Goal: Information Seeking & Learning: Learn about a topic

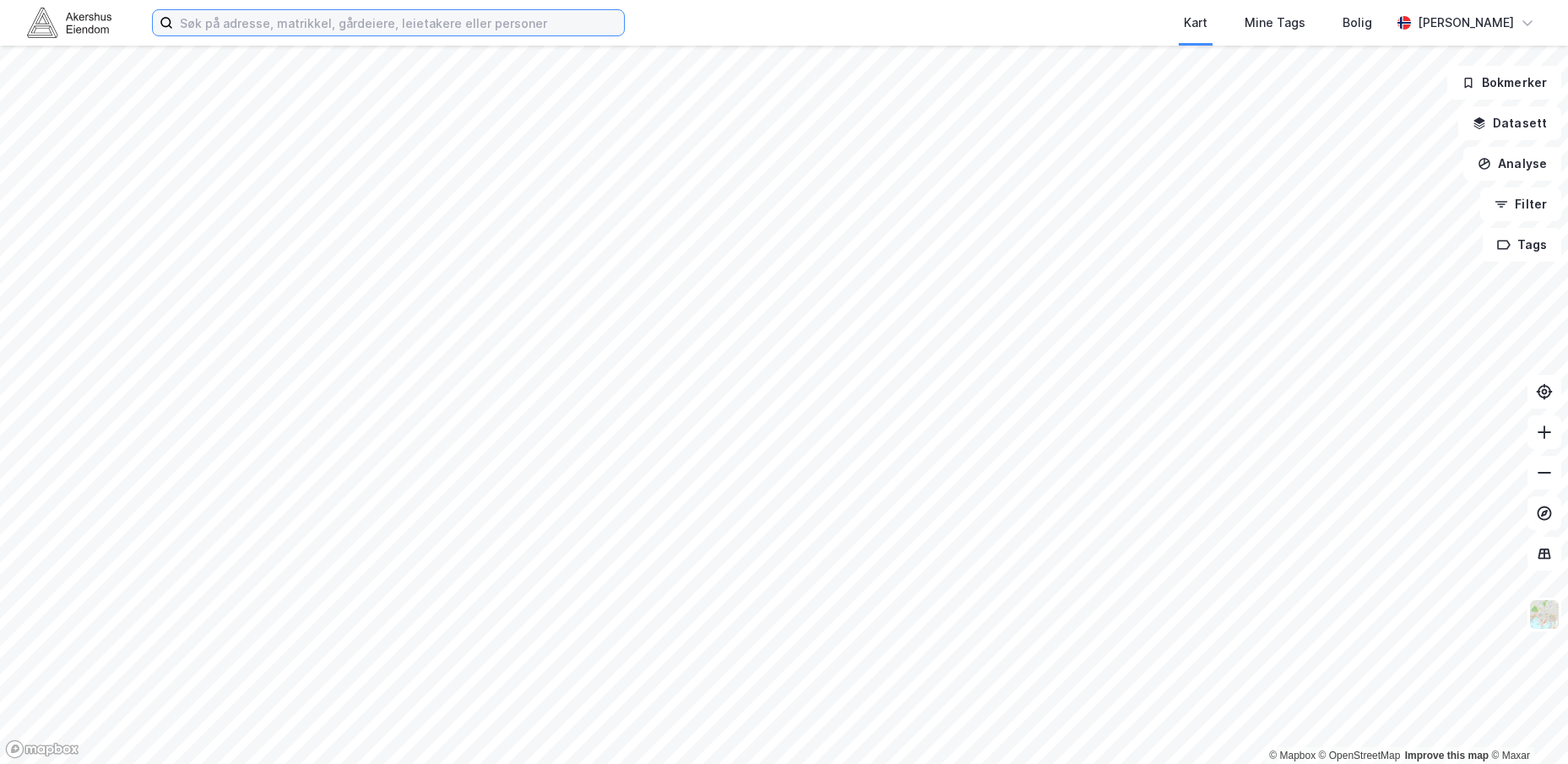
click at [474, 28] on input at bounding box center [398, 23] width 451 height 26
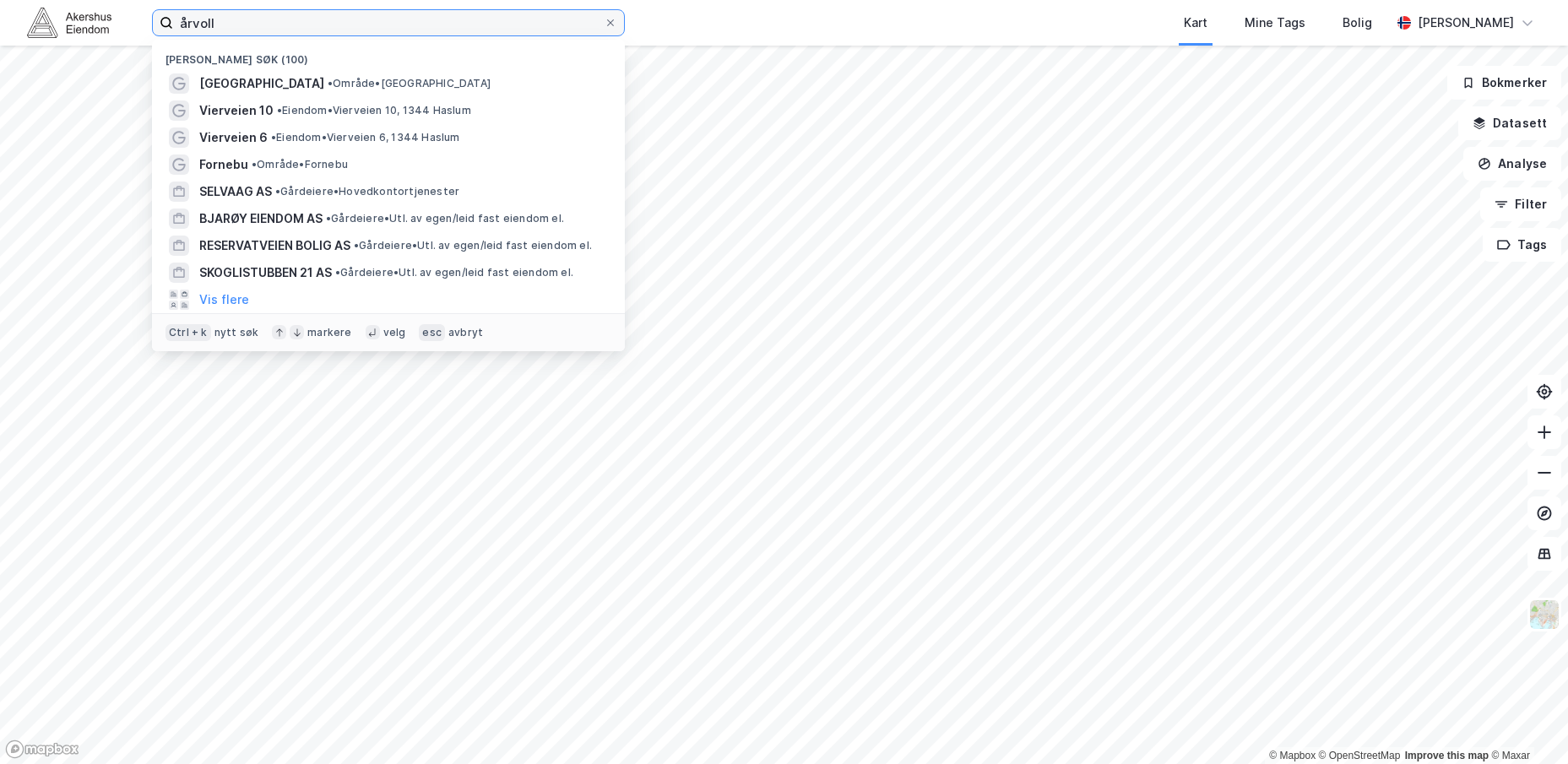
type input "årvoll"
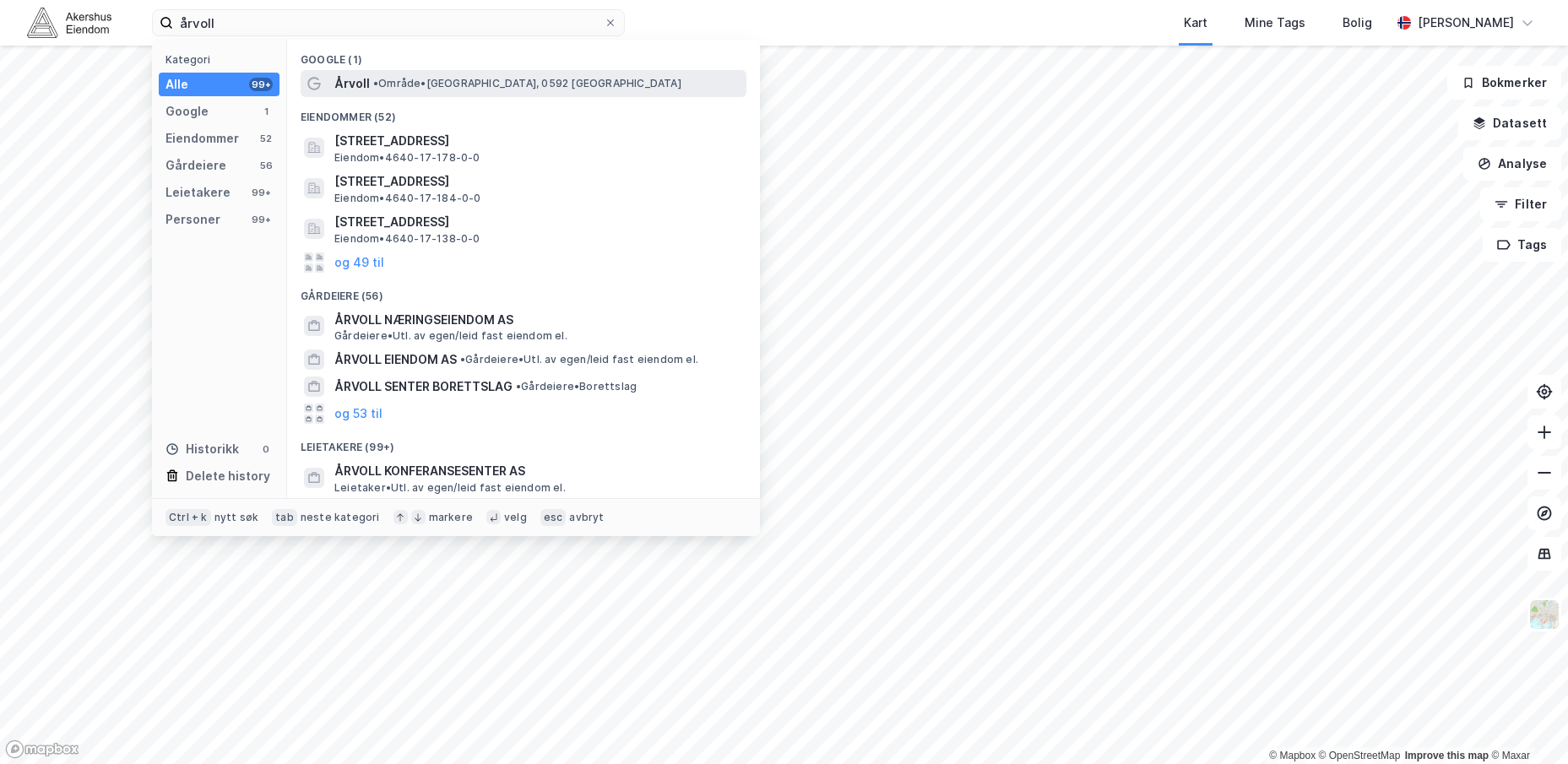
click at [377, 74] on div "Årvoll • Område • [GEOGRAPHIC_DATA], 0592 [GEOGRAPHIC_DATA]" at bounding box center [539, 84] width 408 height 20
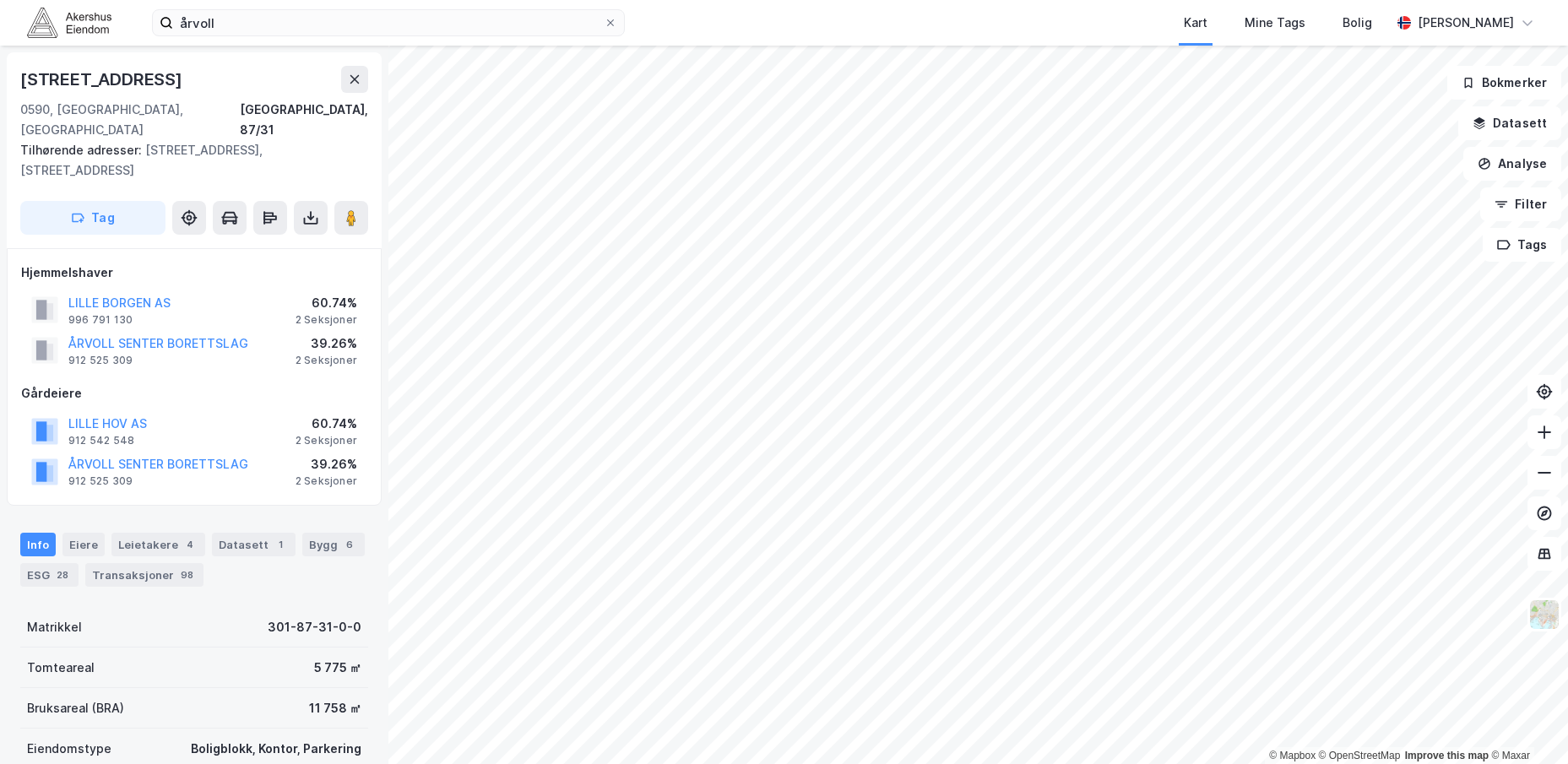
scroll to position [2, 0]
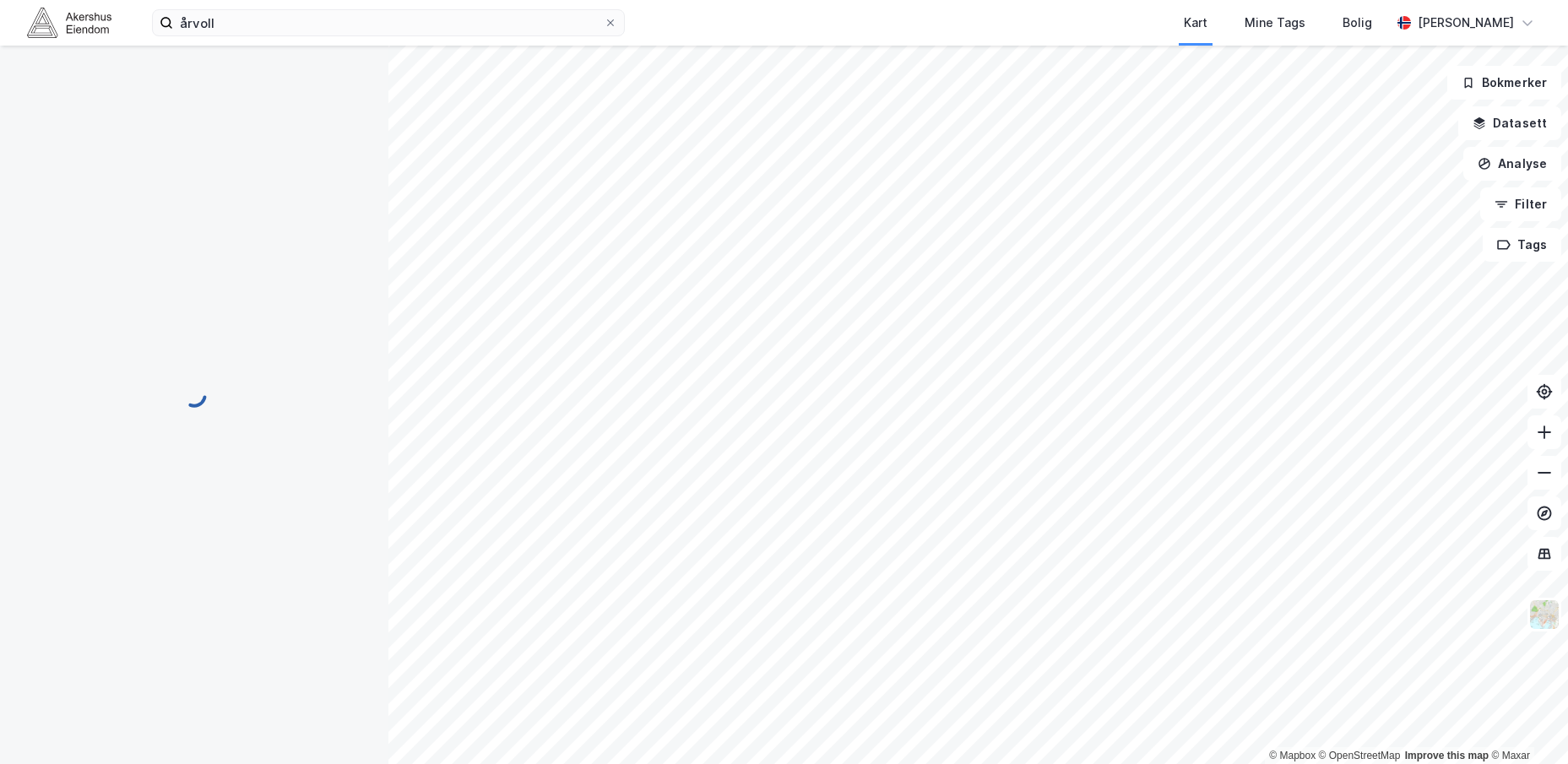
scroll to position [2, 0]
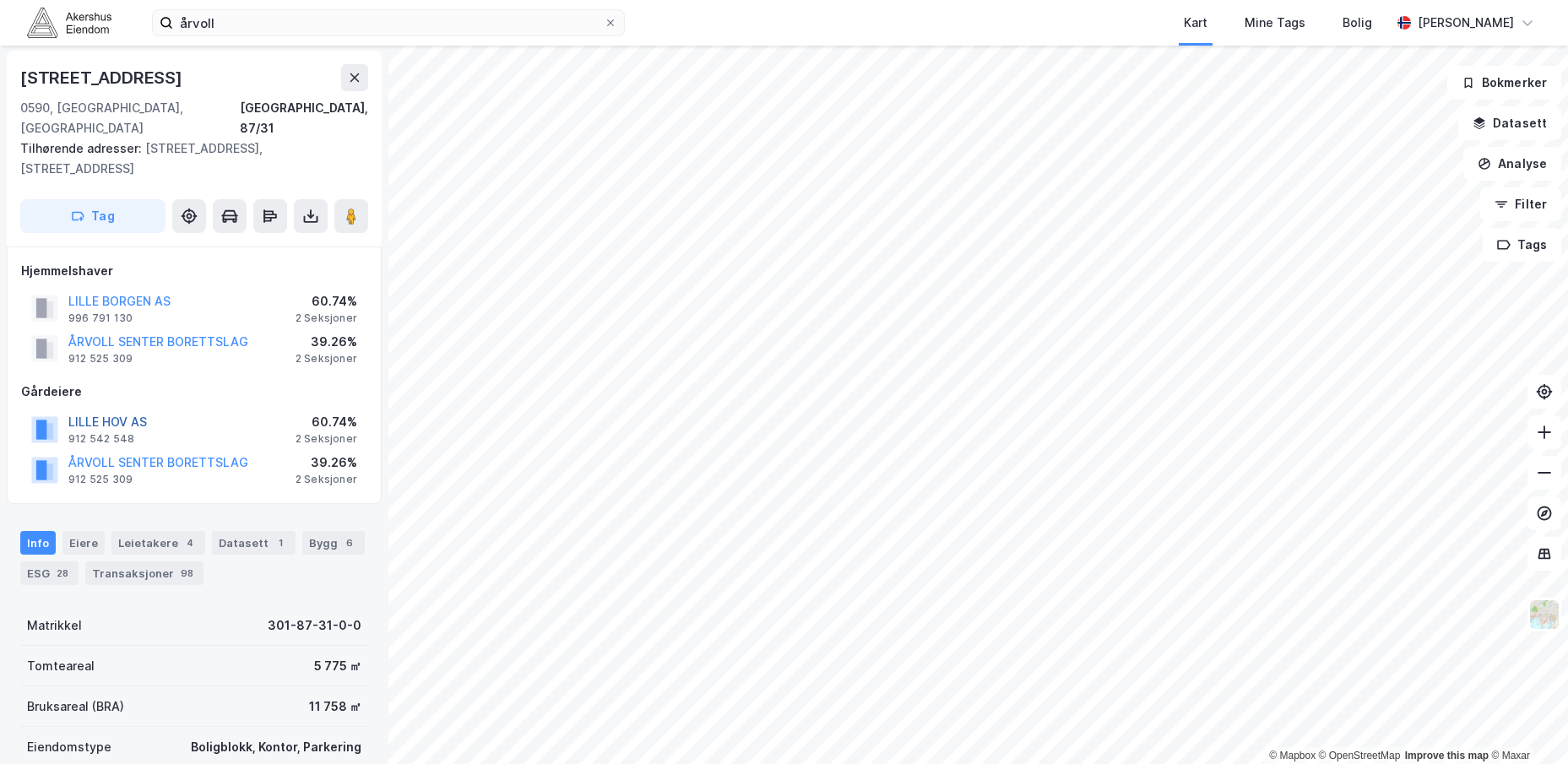
click at [0, 0] on button "LILLE HOV AS" at bounding box center [0, 0] width 0 height 0
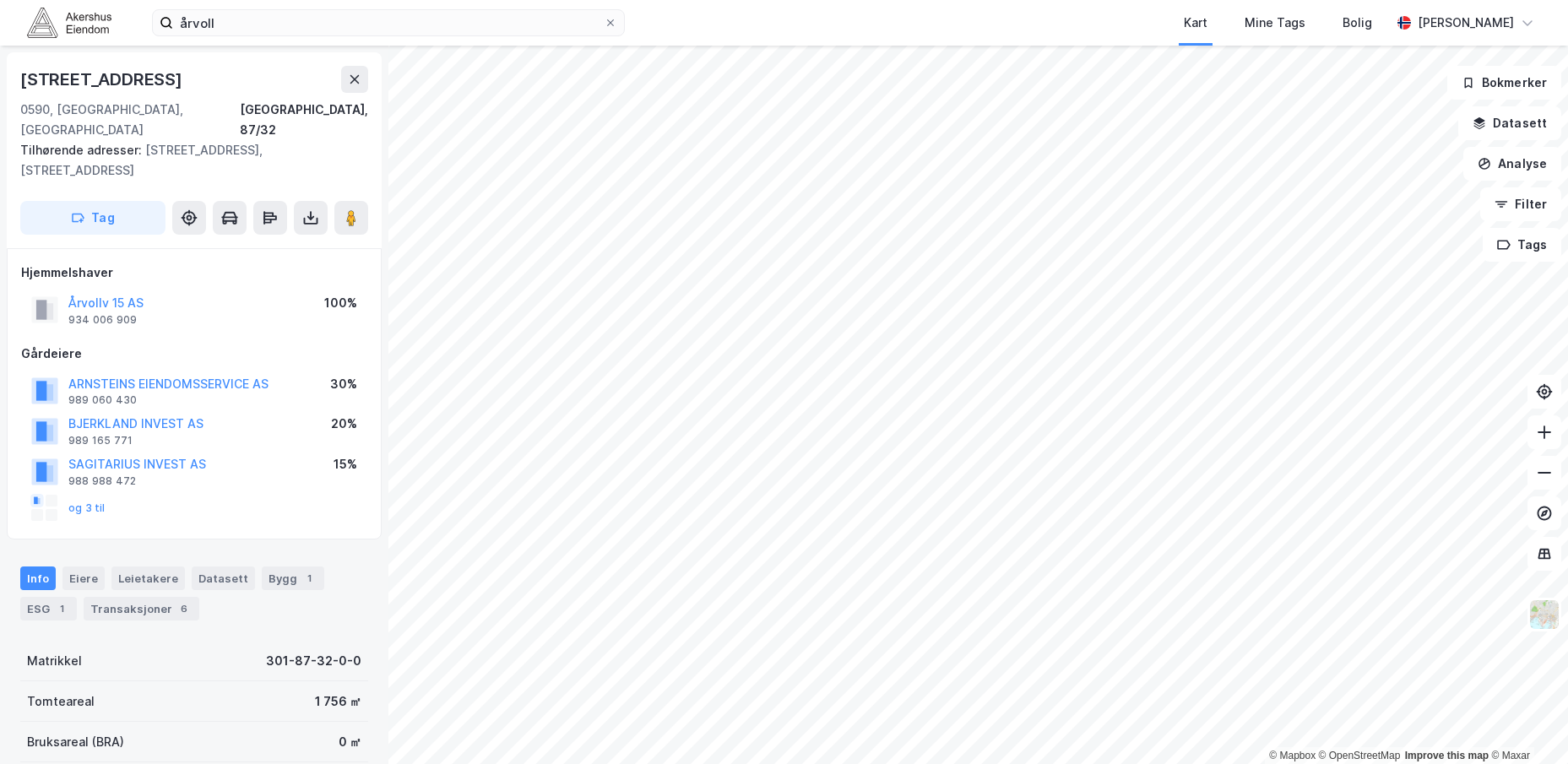
scroll to position [2, 0]
click at [0, 0] on button "SAGITARIUS INVEST AS" at bounding box center [0, 0] width 0 height 0
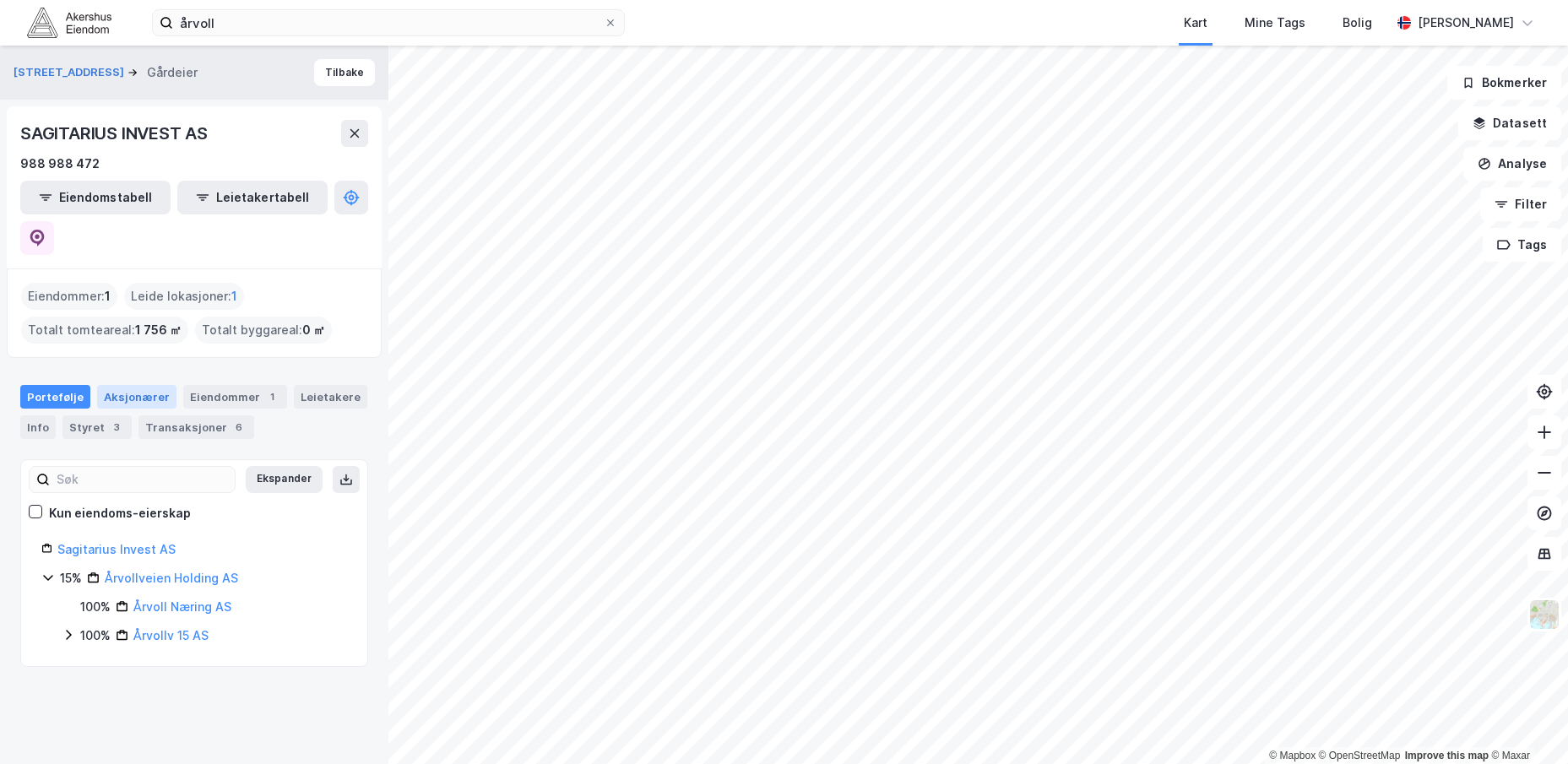
click at [148, 385] on div "Aksjonærer" at bounding box center [137, 397] width 79 height 24
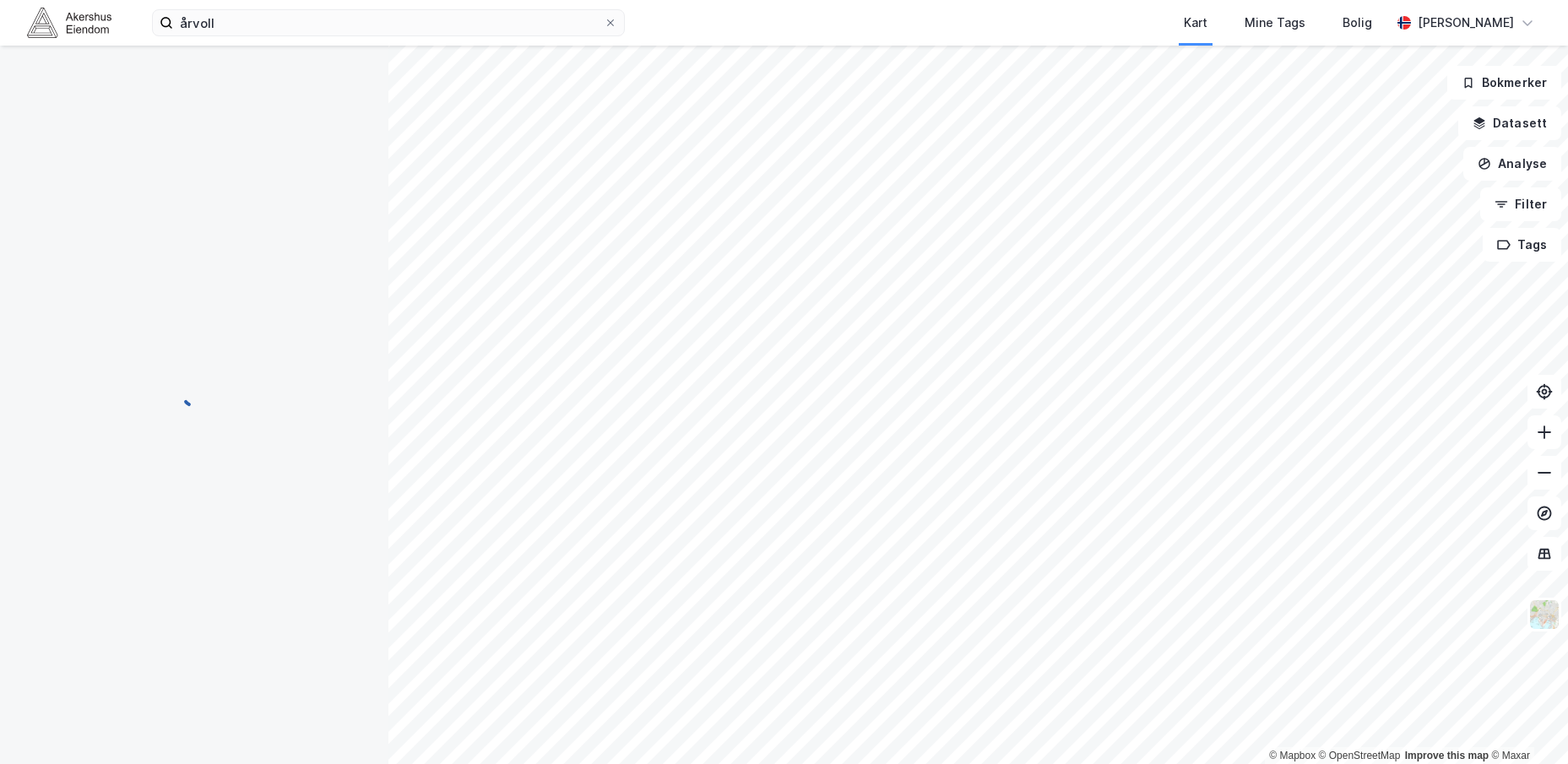
scroll to position [2, 0]
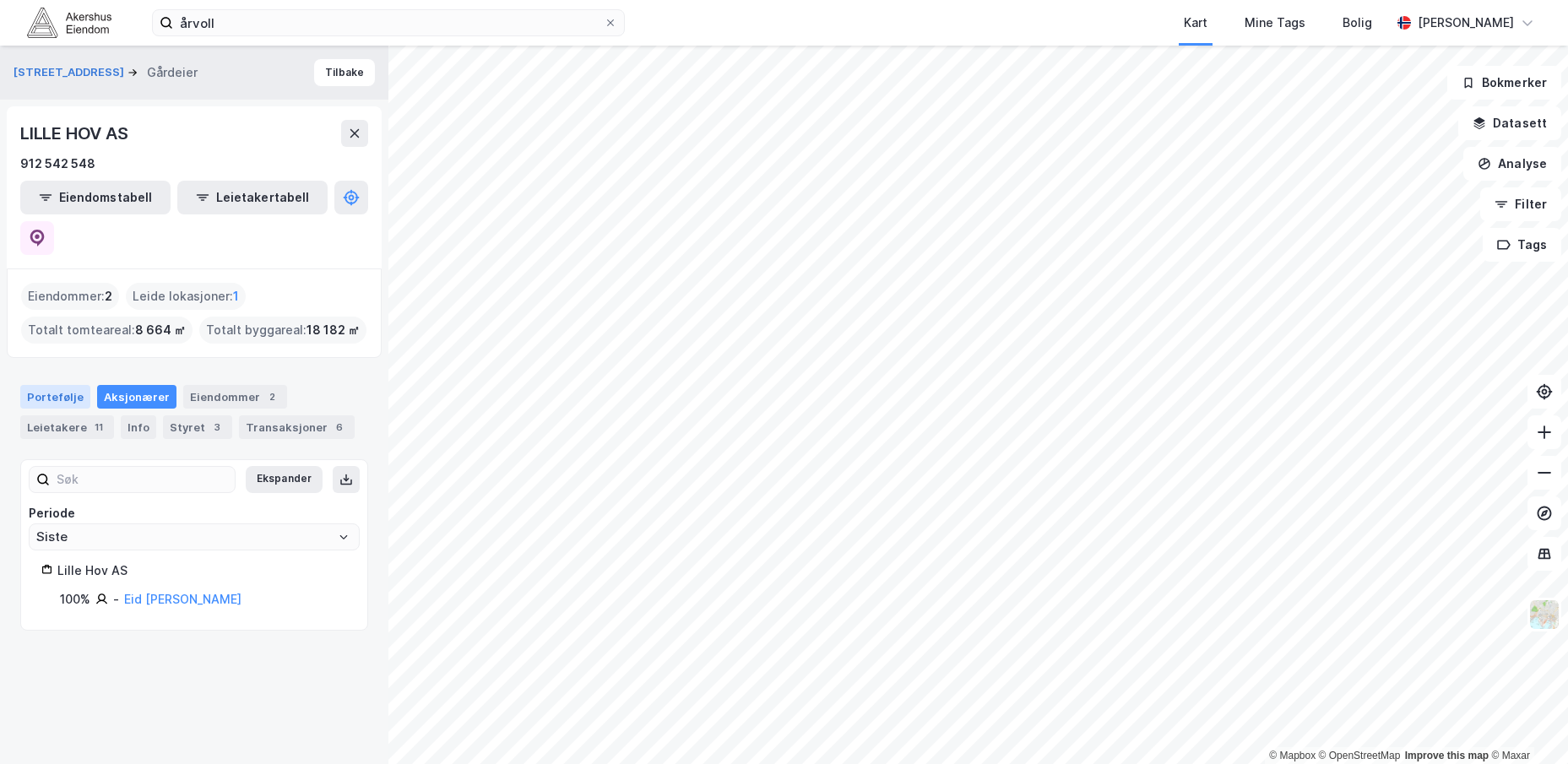
click at [72, 385] on div "Portefølje" at bounding box center [55, 397] width 70 height 24
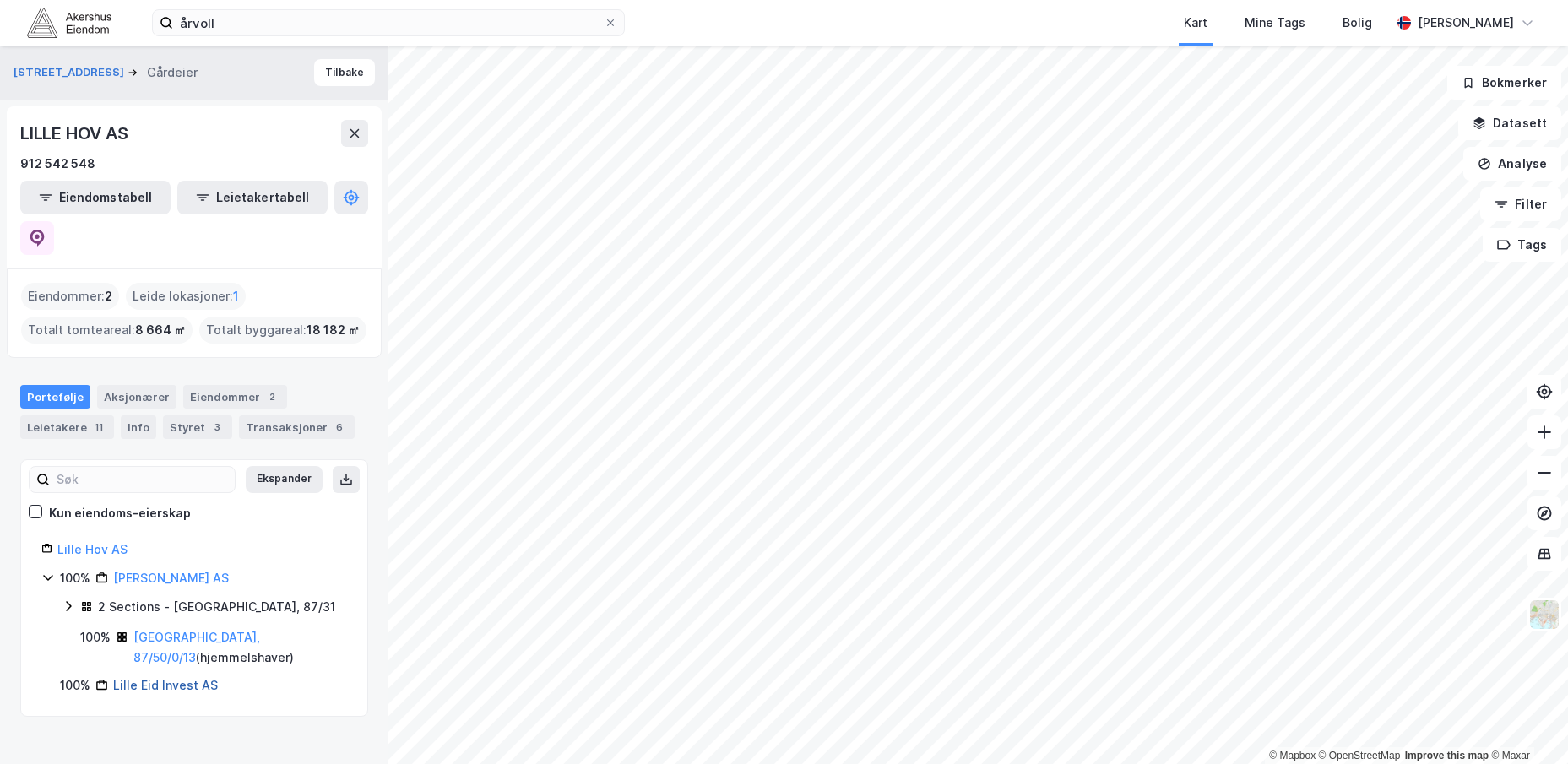
click at [150, 678] on link "Lille Eid Invest AS" at bounding box center [165, 686] width 105 height 15
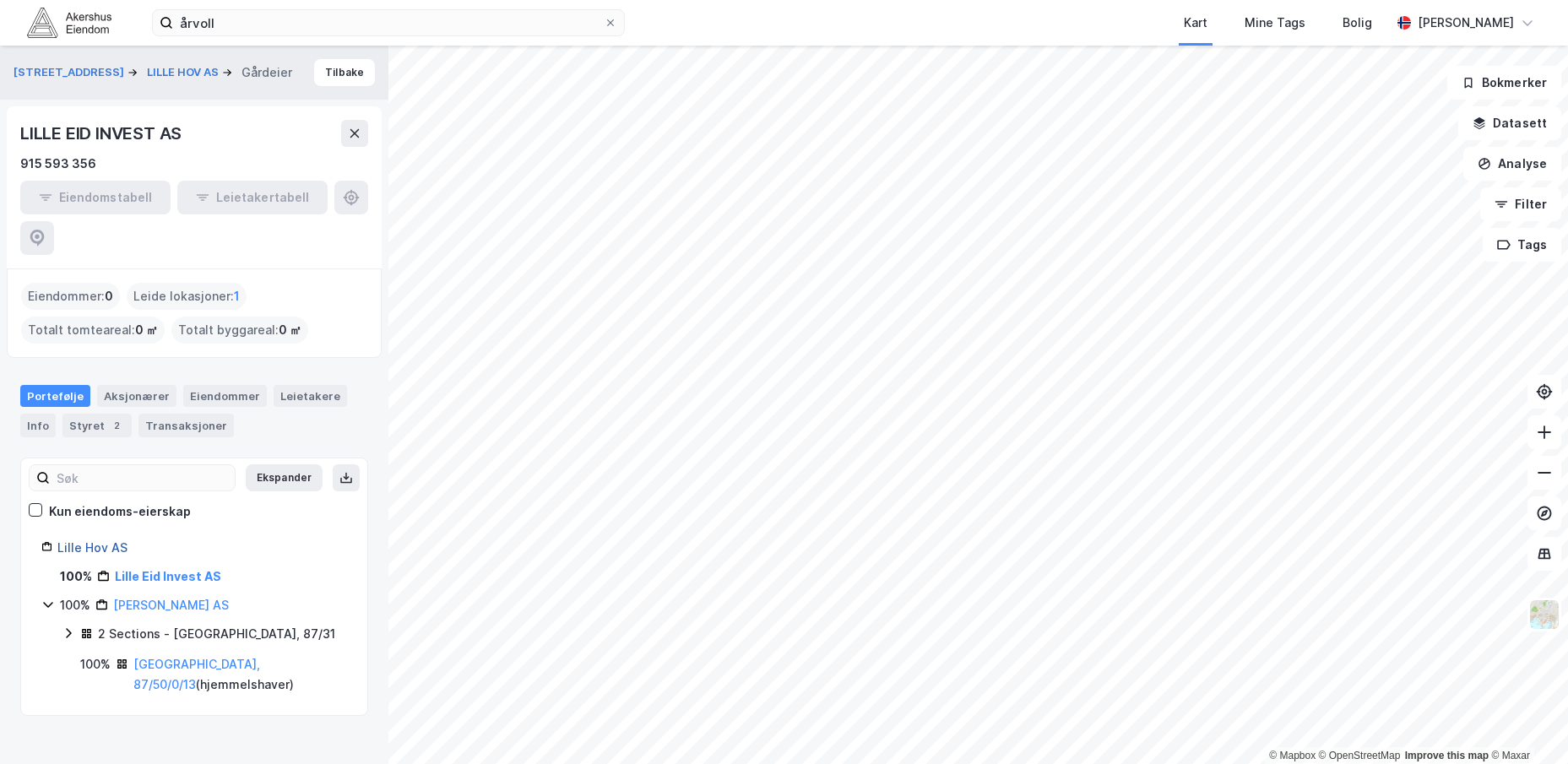
click at [98, 541] on link "Lille Hov AS" at bounding box center [92, 548] width 70 height 15
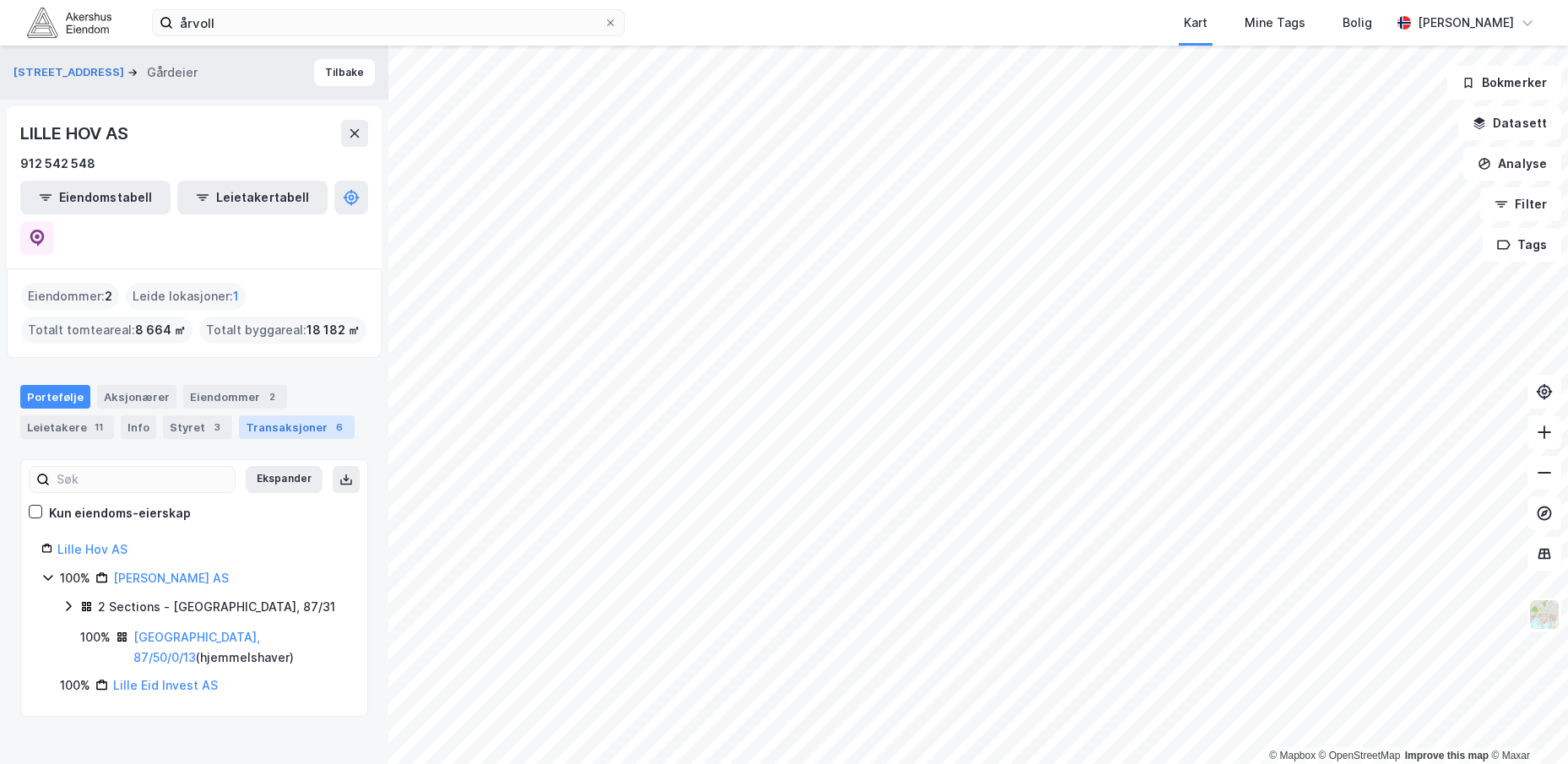
click at [295, 416] on div "Transaksjoner 6" at bounding box center [296, 428] width 116 height 24
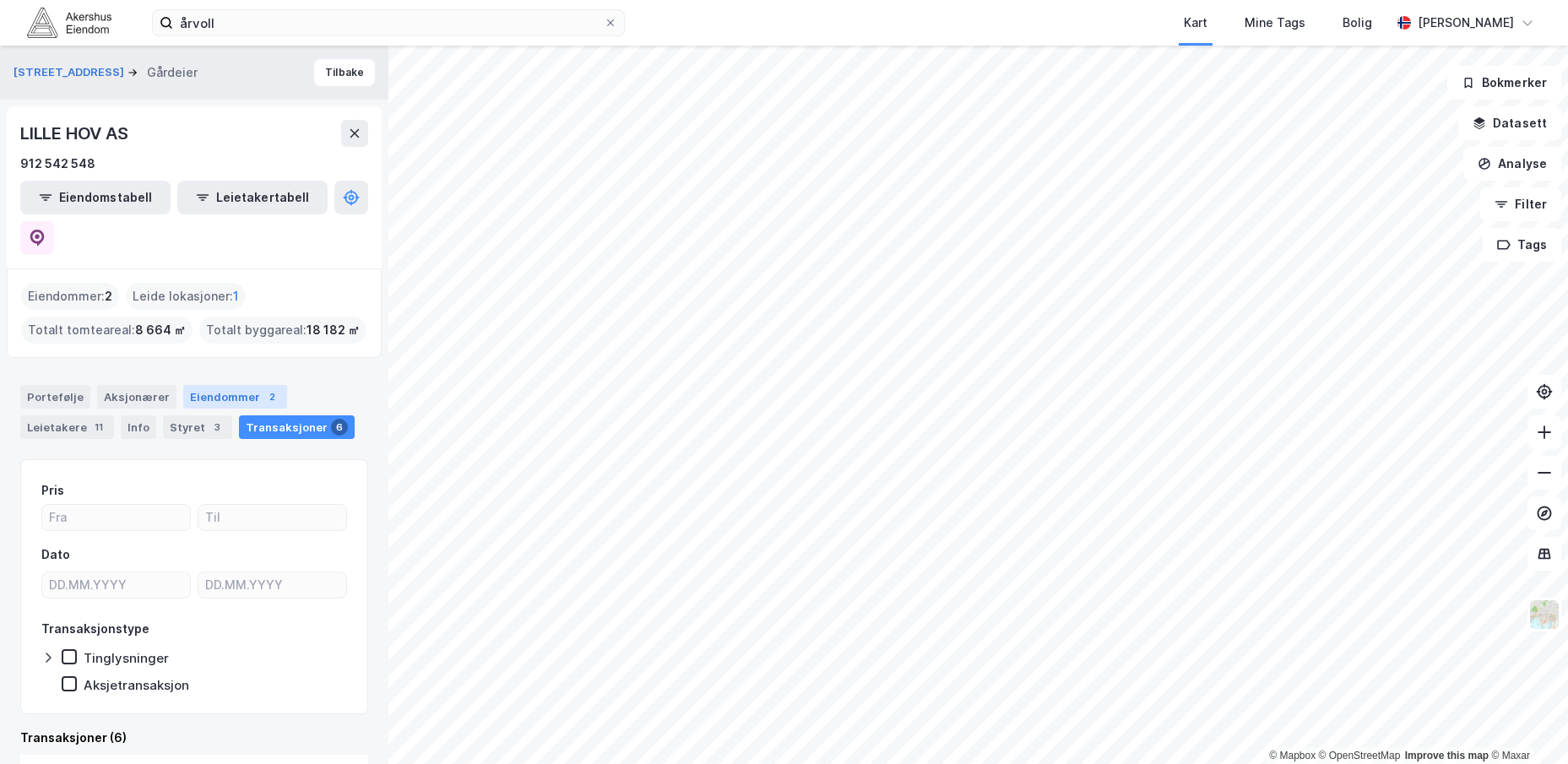
click at [263, 388] on div "2" at bounding box center [272, 397] width 17 height 17
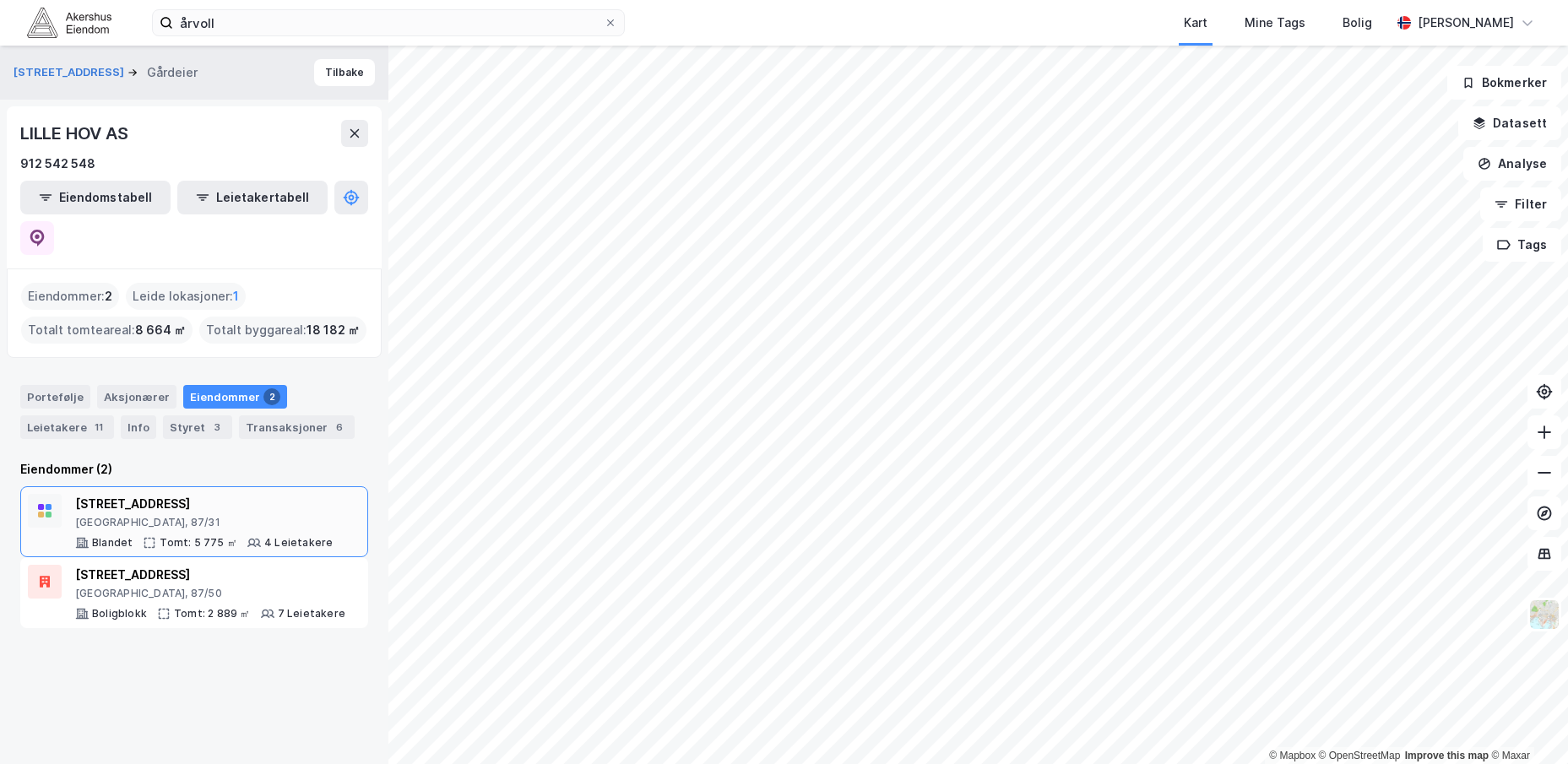
click at [131, 494] on div "[STREET_ADDRESS]" at bounding box center [203, 504] width 257 height 20
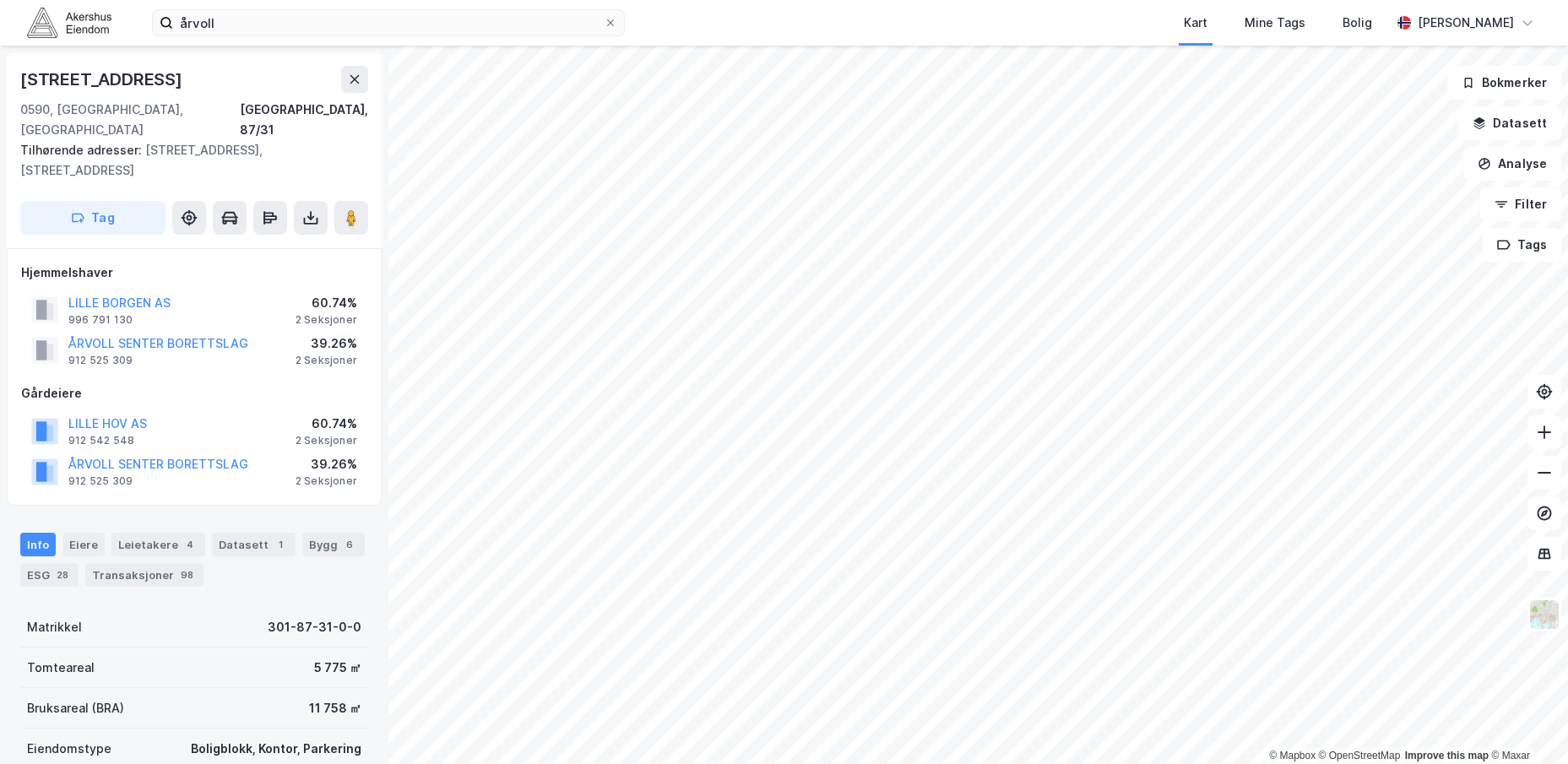
scroll to position [2, 0]
click at [0, 0] on button "LILLE HOV AS" at bounding box center [0, 0] width 0 height 0
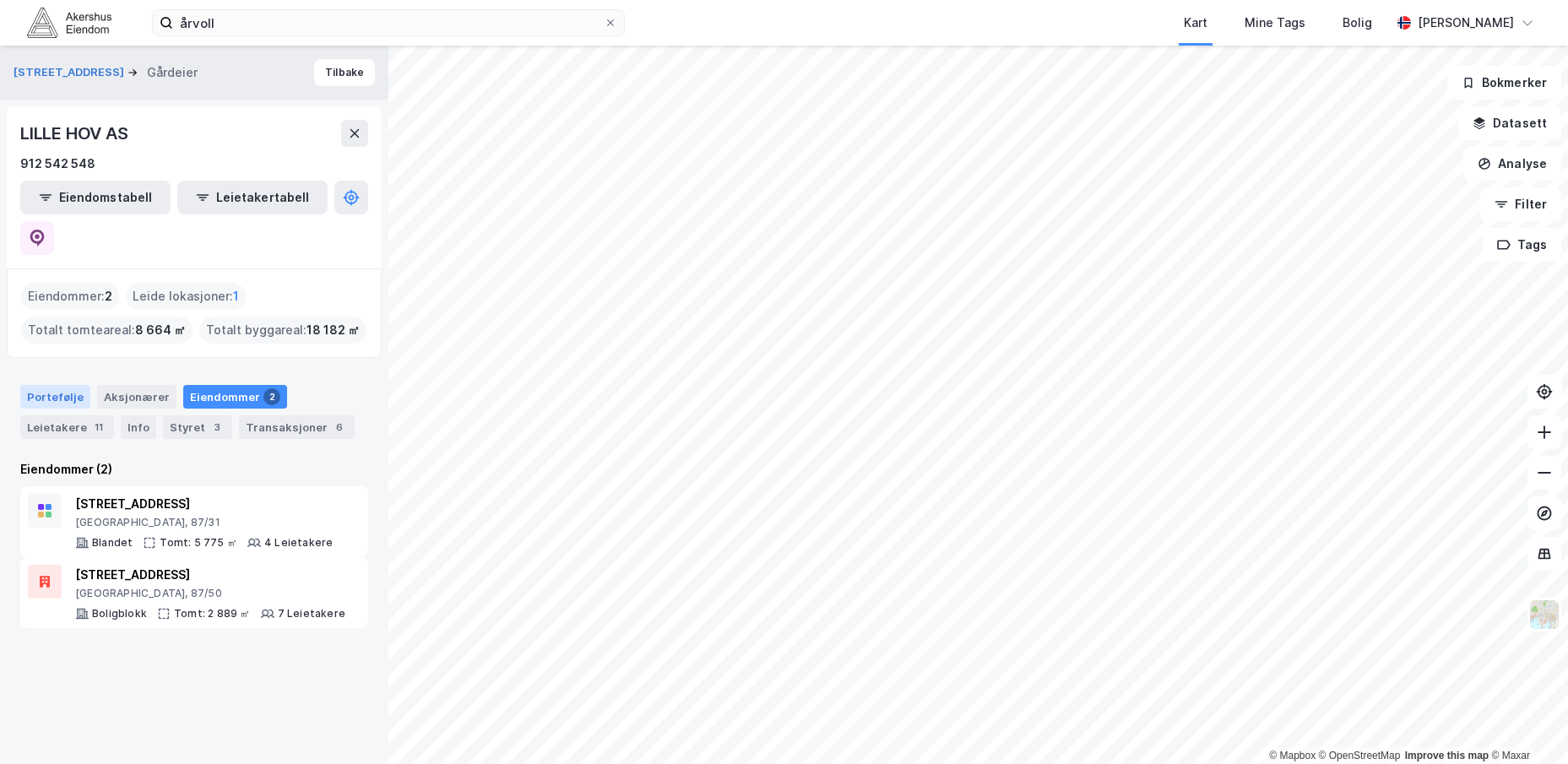
click at [54, 385] on div "Portefølje" at bounding box center [55, 397] width 70 height 24
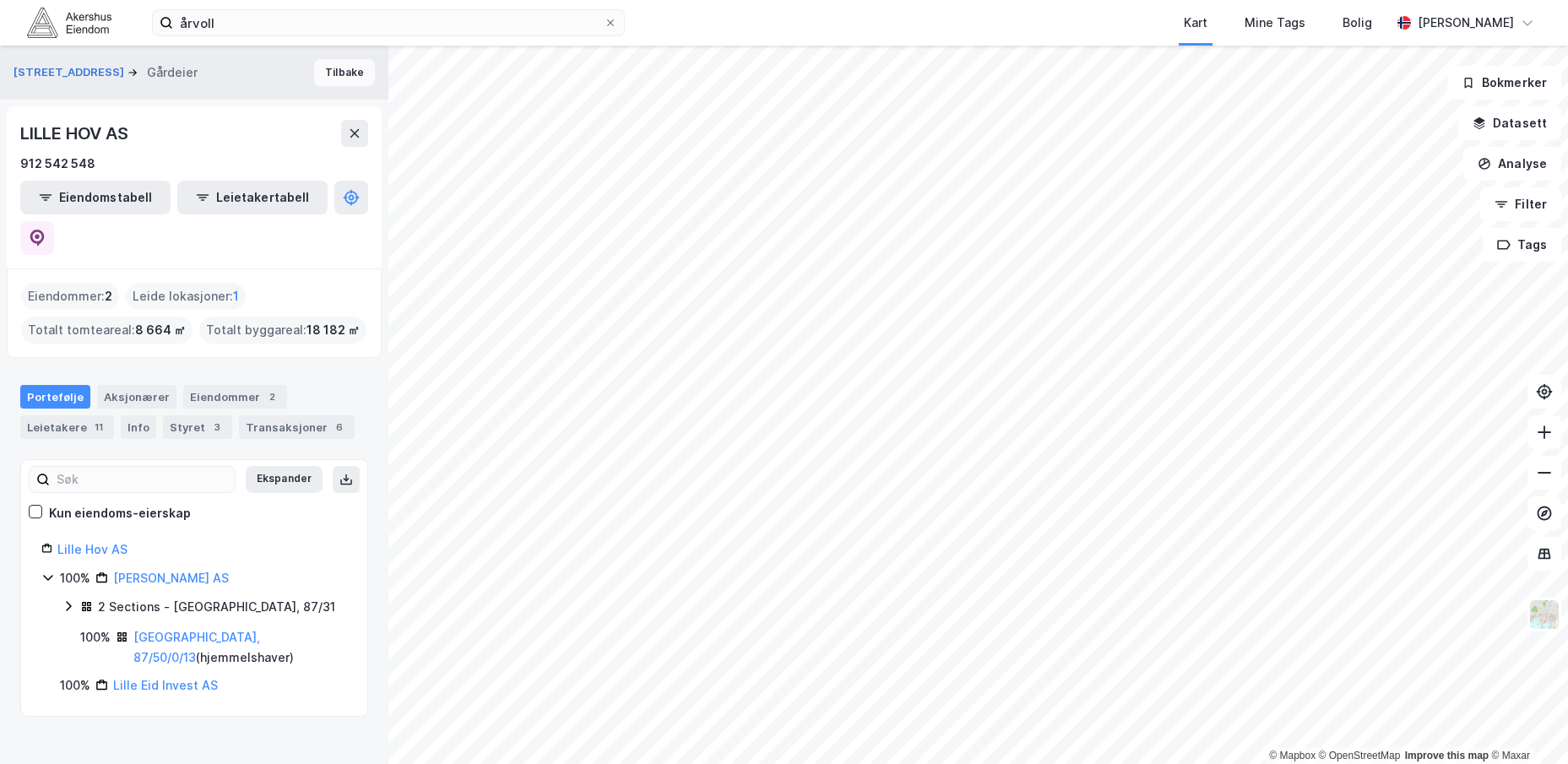
click at [341, 68] on button "Tilbake" at bounding box center [345, 73] width 61 height 27
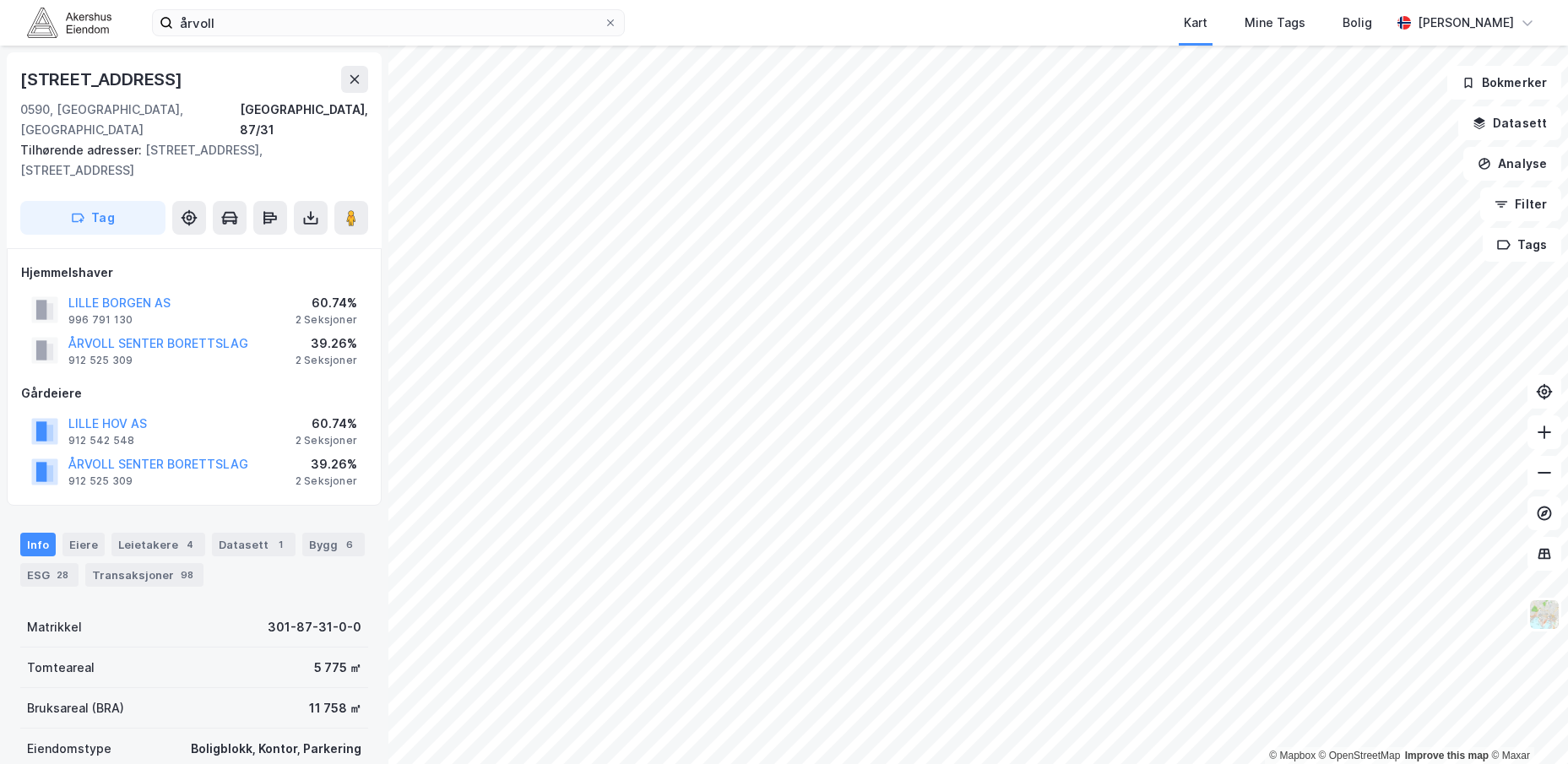
scroll to position [2, 0]
click at [0, 0] on button "LILLE HOV AS" at bounding box center [0, 0] width 0 height 0
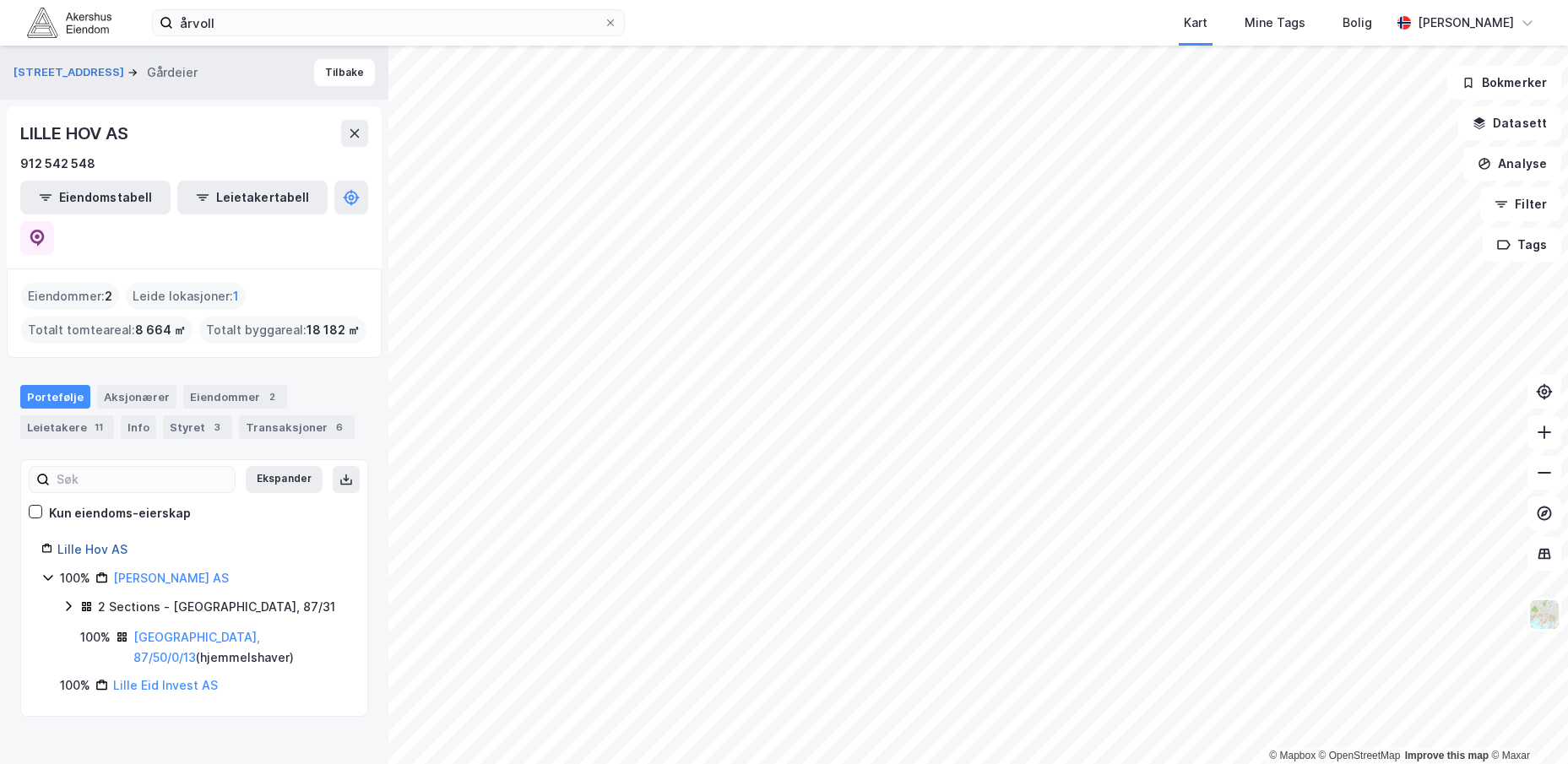
click at [94, 542] on link "Lille Hov AS" at bounding box center [92, 550] width 70 height 15
click at [46, 230] on icon at bounding box center [36, 238] width 17 height 17
